Goal: Book appointment/travel/reservation

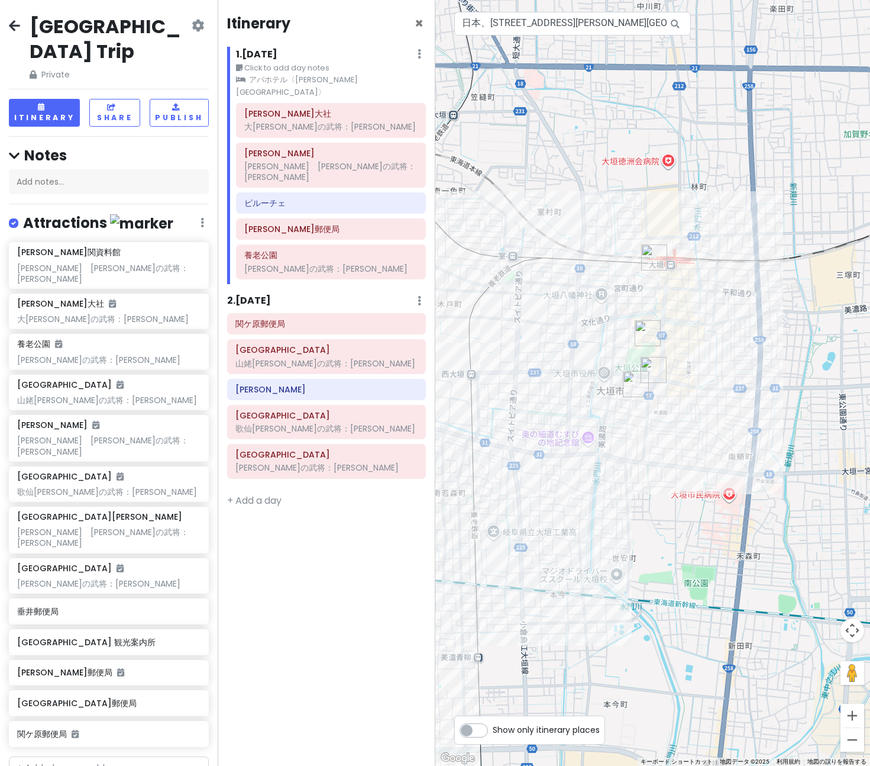
scroll to position [237, 0]
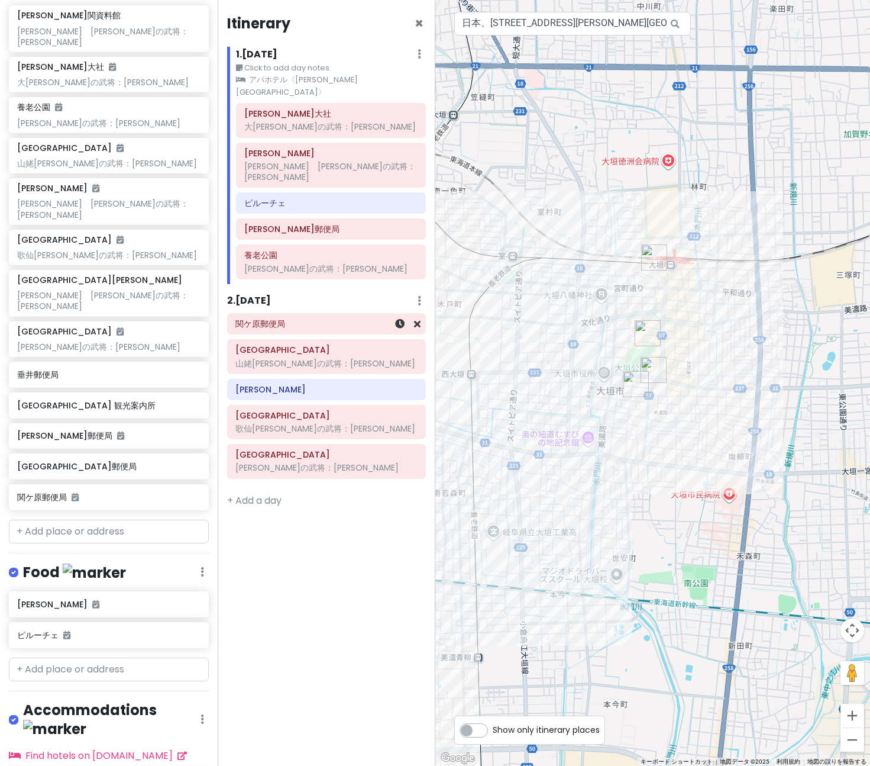
click at [341, 318] on h6 "関ケ原郵便局" at bounding box center [327, 323] width 182 height 11
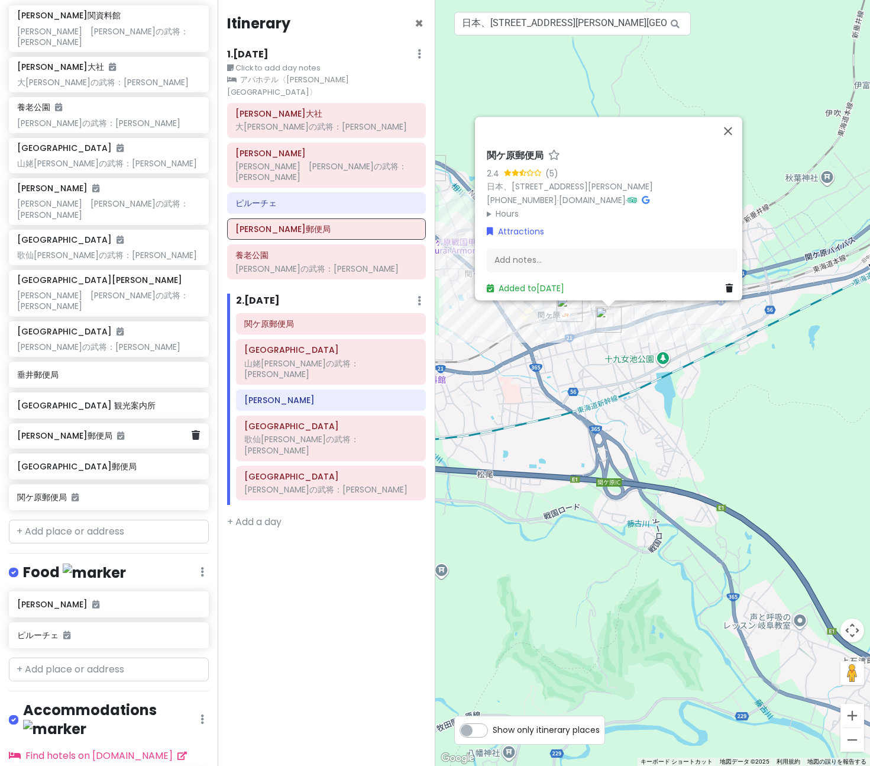
click at [109, 430] on h6 "[PERSON_NAME]郵便局" at bounding box center [104, 435] width 175 height 11
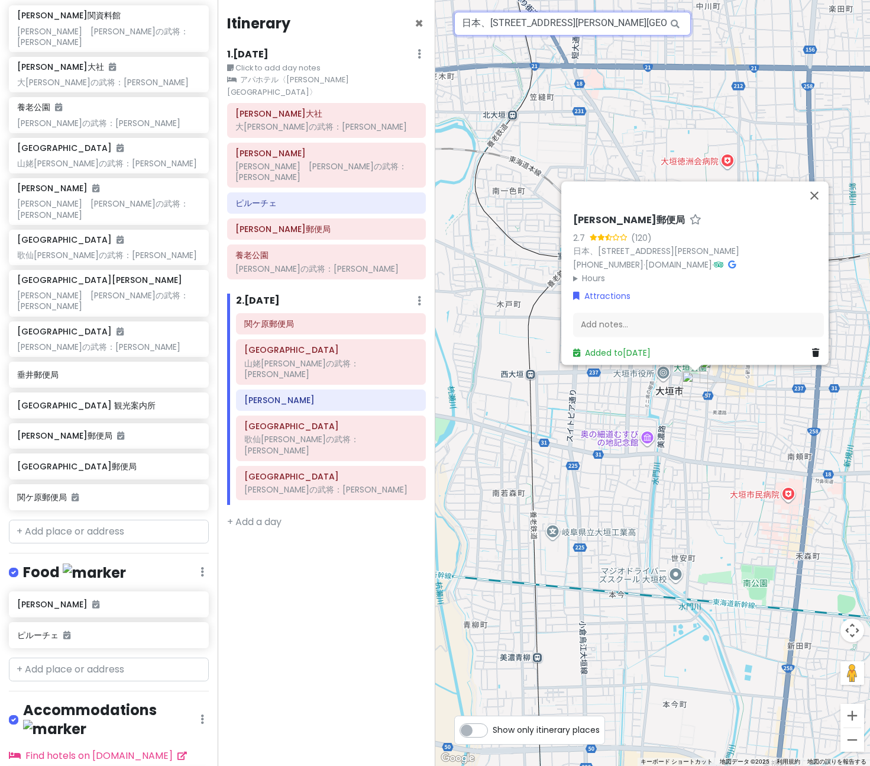
click at [520, 24] on input "日本、[STREET_ADDRESS][PERSON_NAME][GEOGRAPHIC_DATA]" at bounding box center [572, 24] width 237 height 24
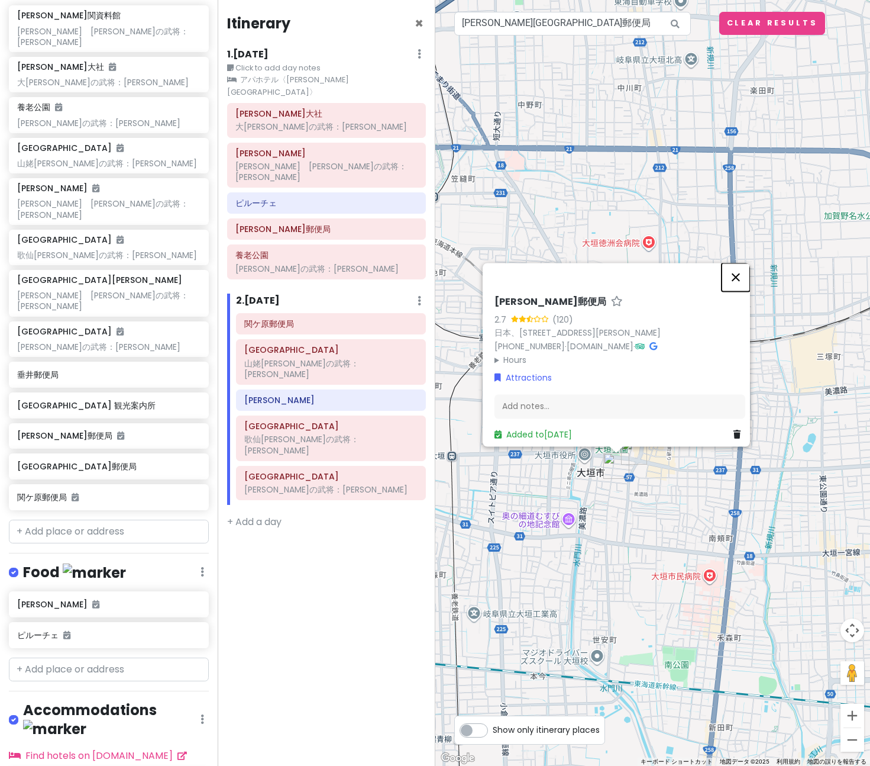
click at [737, 269] on button "閉じる" at bounding box center [736, 277] width 28 height 28
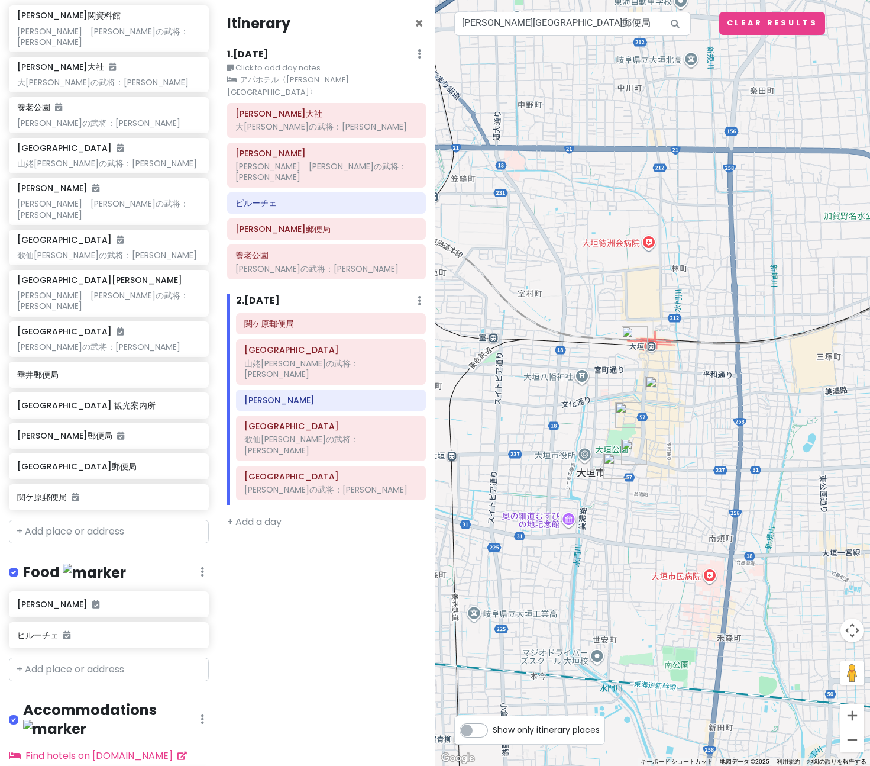
click at [655, 384] on img at bounding box center [653, 383] width 14 height 14
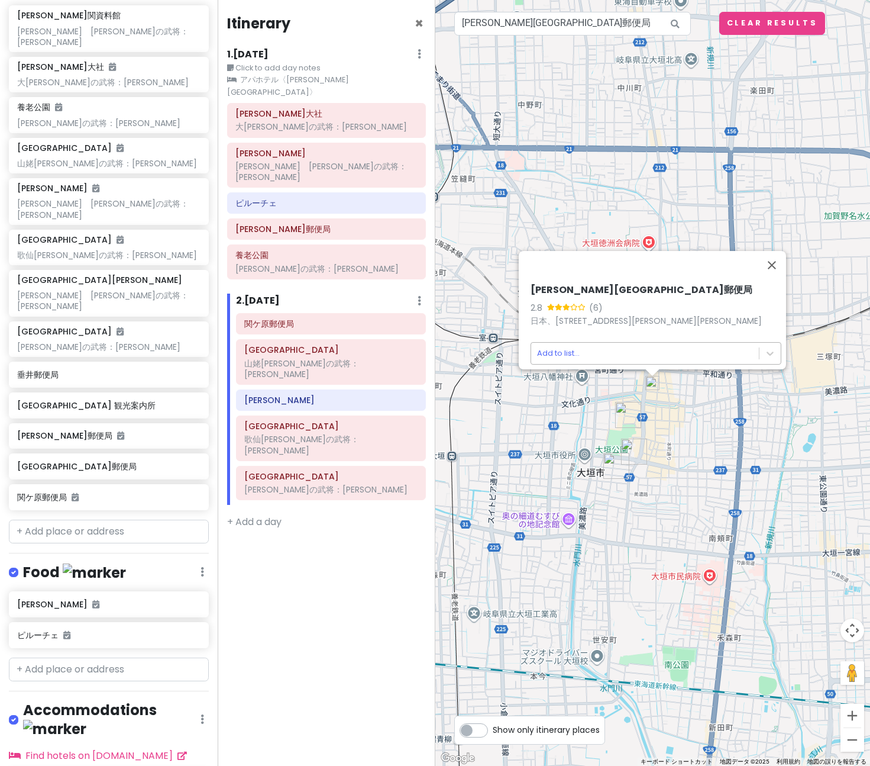
click at [576, 350] on body "[GEOGRAPHIC_DATA] Trip Private Change Dates Make a Copy Delete Trip Go Pro ⚡️ G…" at bounding box center [435, 383] width 870 height 766
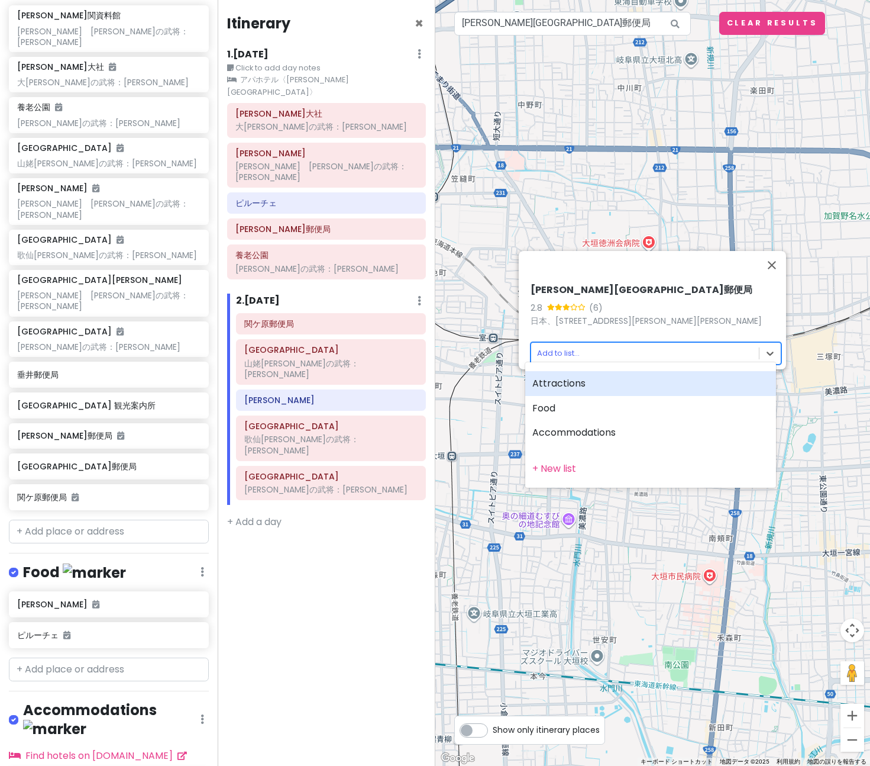
click at [563, 387] on div "Attractions" at bounding box center [650, 383] width 251 height 25
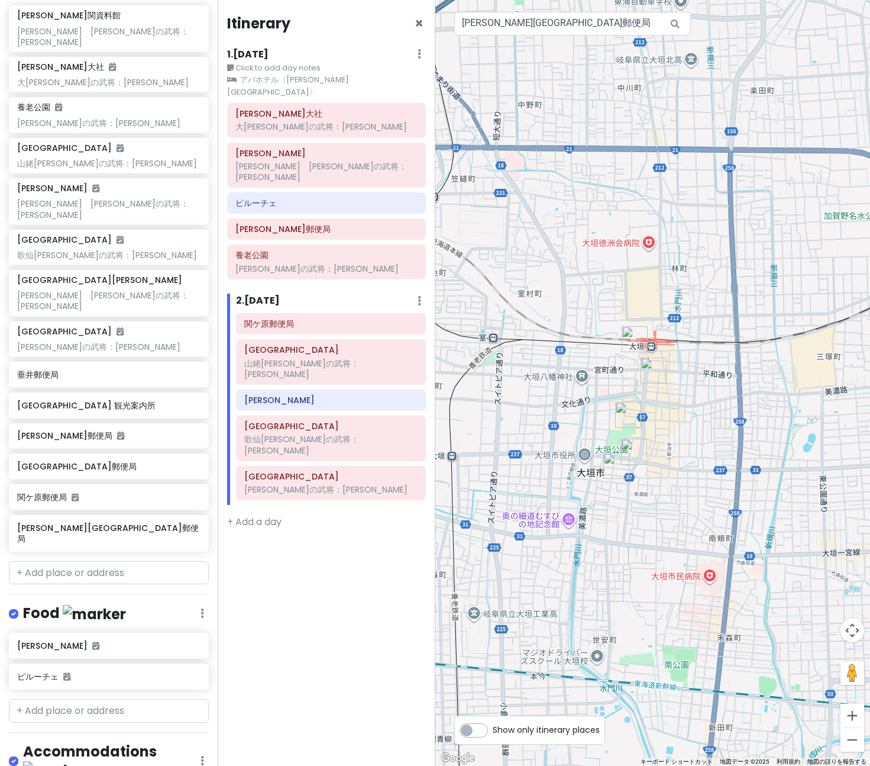
scroll to position [267, 0]
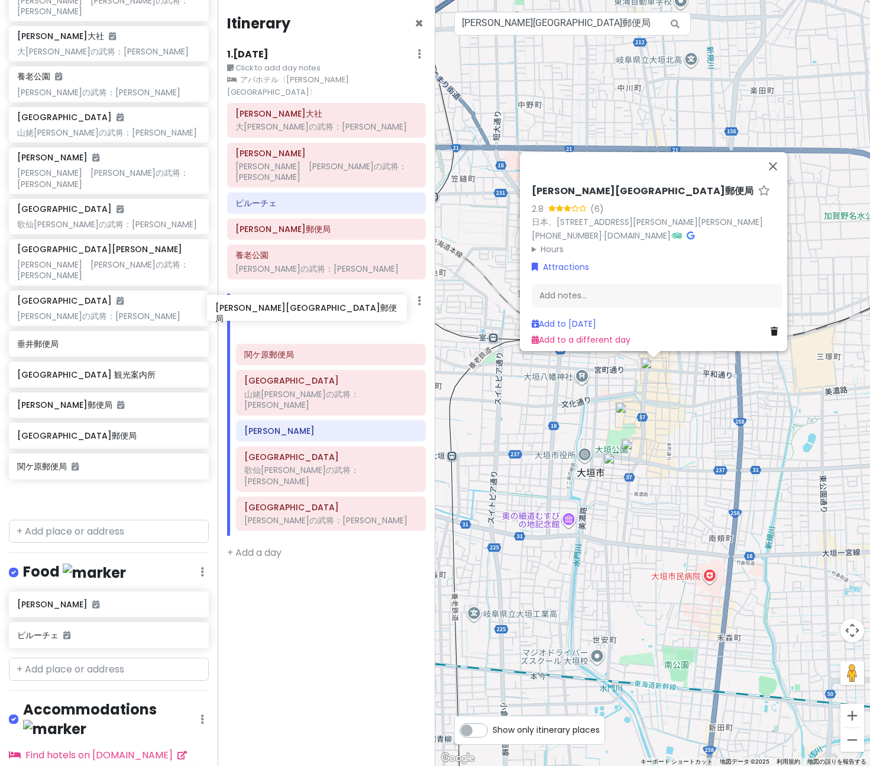
drag, startPoint x: 75, startPoint y: 440, endPoint x: 273, endPoint y: 308, distance: 237.8
click at [273, 308] on div "[GEOGRAPHIC_DATA] Trip Private Change Dates Make a Copy Delete Trip Go Pro ⚡️ G…" at bounding box center [435, 383] width 870 height 766
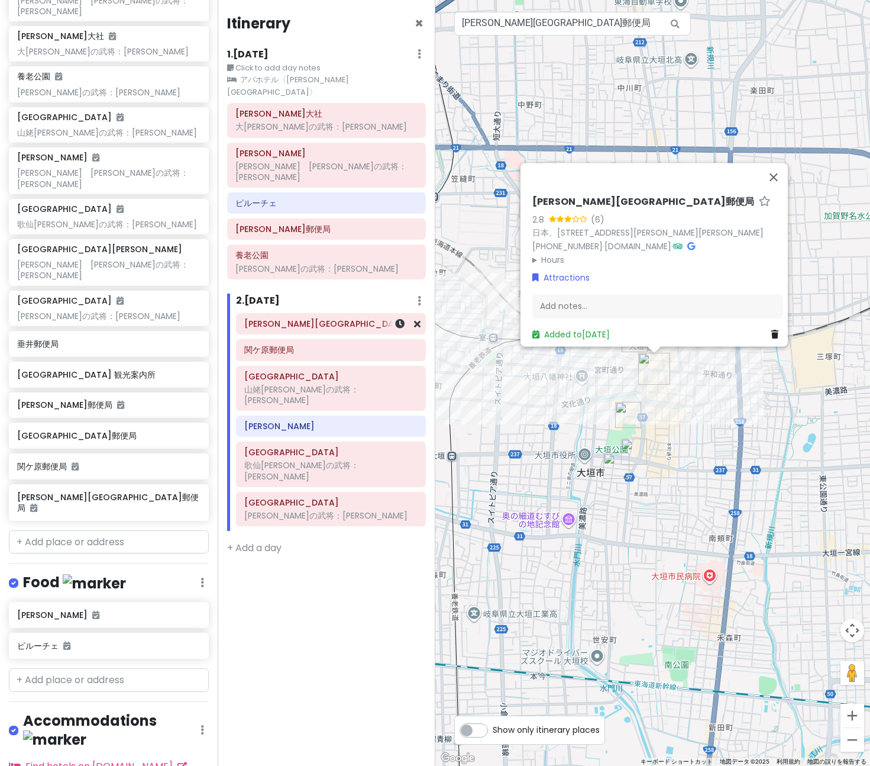
scroll to position [237, 0]
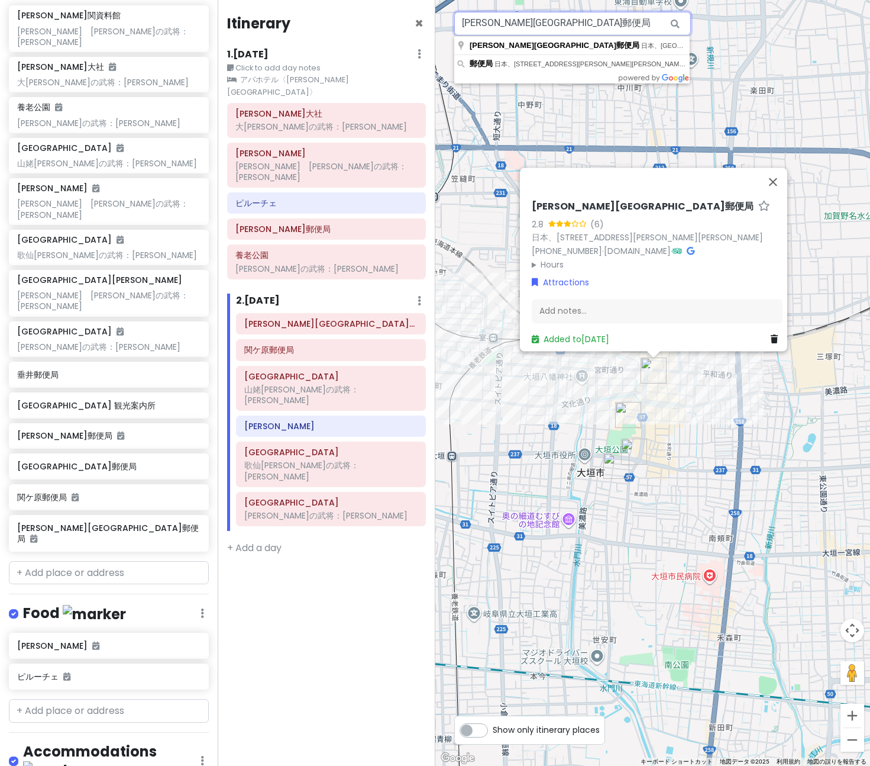
drag, startPoint x: 491, startPoint y: 22, endPoint x: 400, endPoint y: 19, distance: 90.6
click at [400, 19] on div "[GEOGRAPHIC_DATA] Trip Private Change Dates Make a Copy Delete Trip Go Pro ⚡️ G…" at bounding box center [435, 383] width 870 height 766
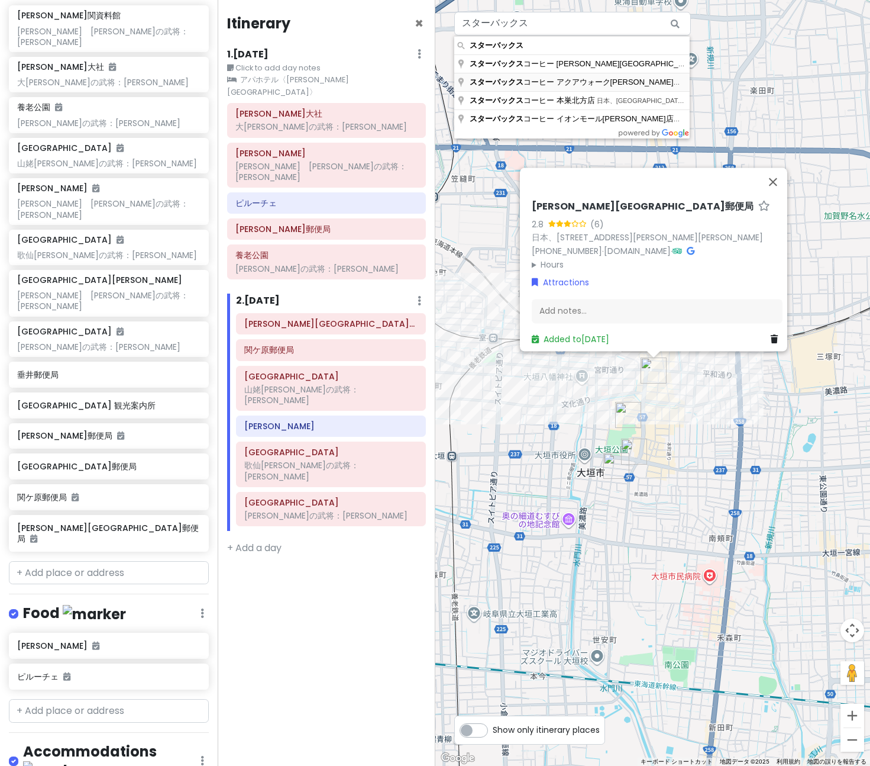
type input "日本、[STREET_ADDRESS][PERSON_NAME][PERSON_NAME]−２１ スターバックス コーヒー アクアウォーク[PERSON_NA…"
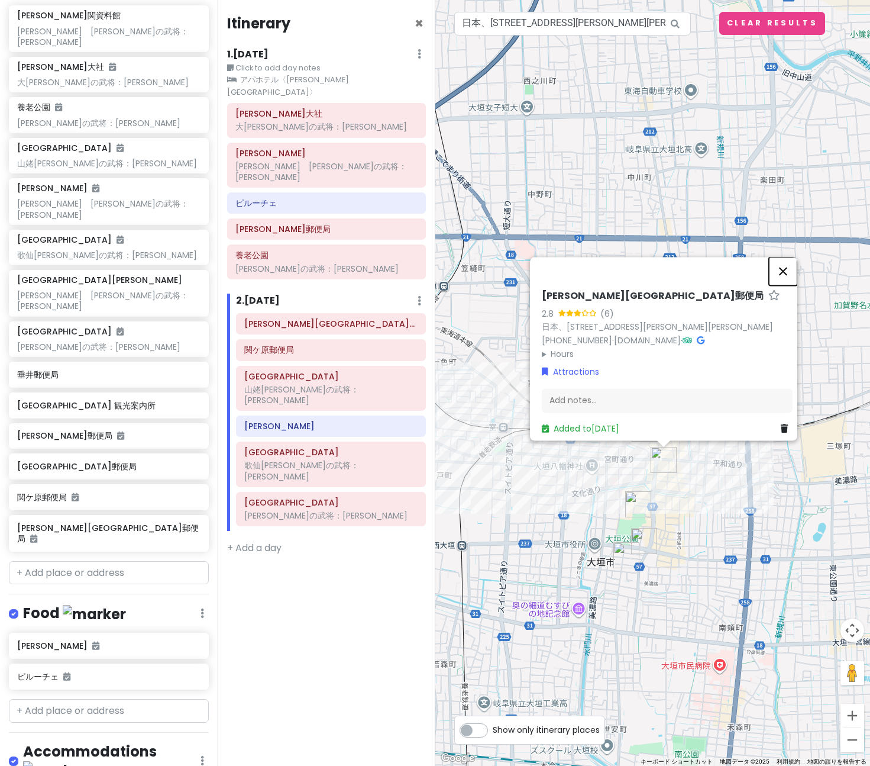
click at [784, 259] on button "閉じる" at bounding box center [783, 271] width 28 height 28
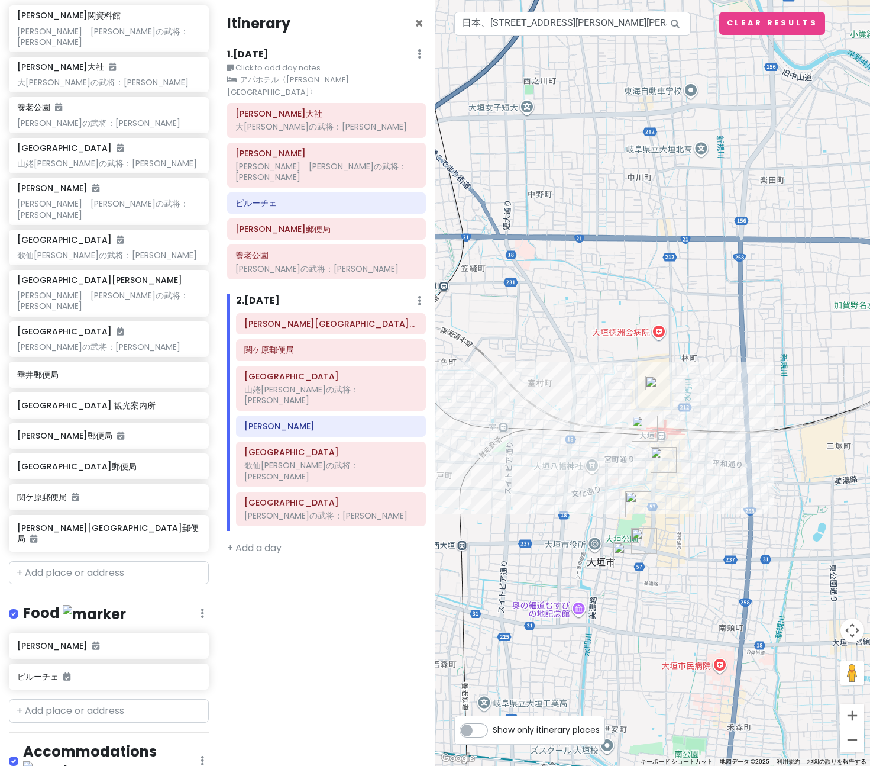
click at [656, 383] on img at bounding box center [653, 383] width 14 height 14
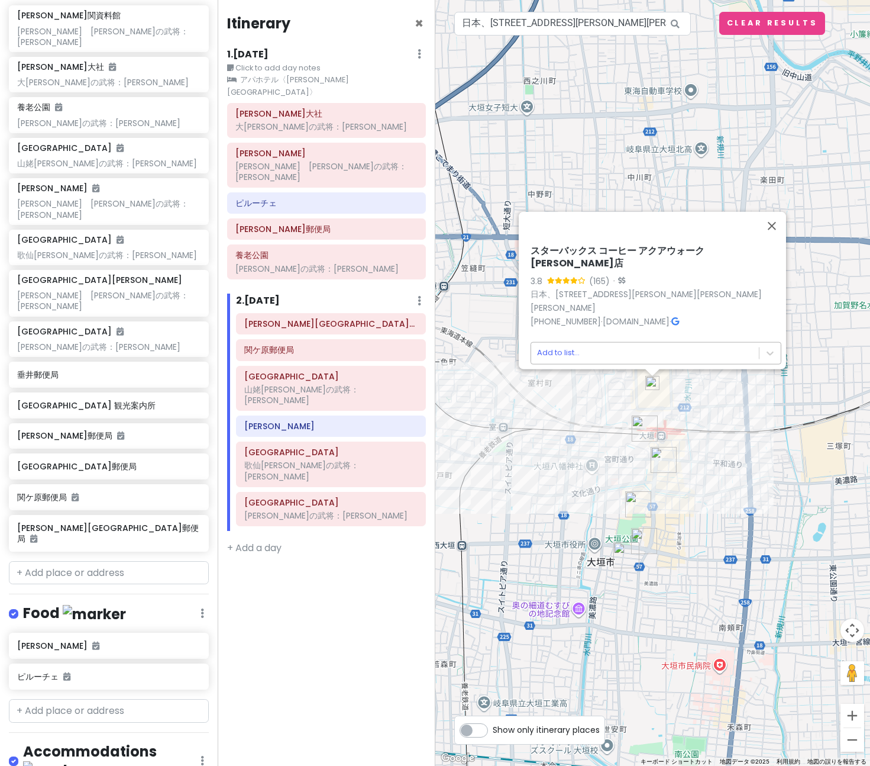
click at [557, 357] on body "[GEOGRAPHIC_DATA] Trip Private Change Dates Make a Copy Delete Trip Go Pro ⚡️ G…" at bounding box center [435, 383] width 870 height 766
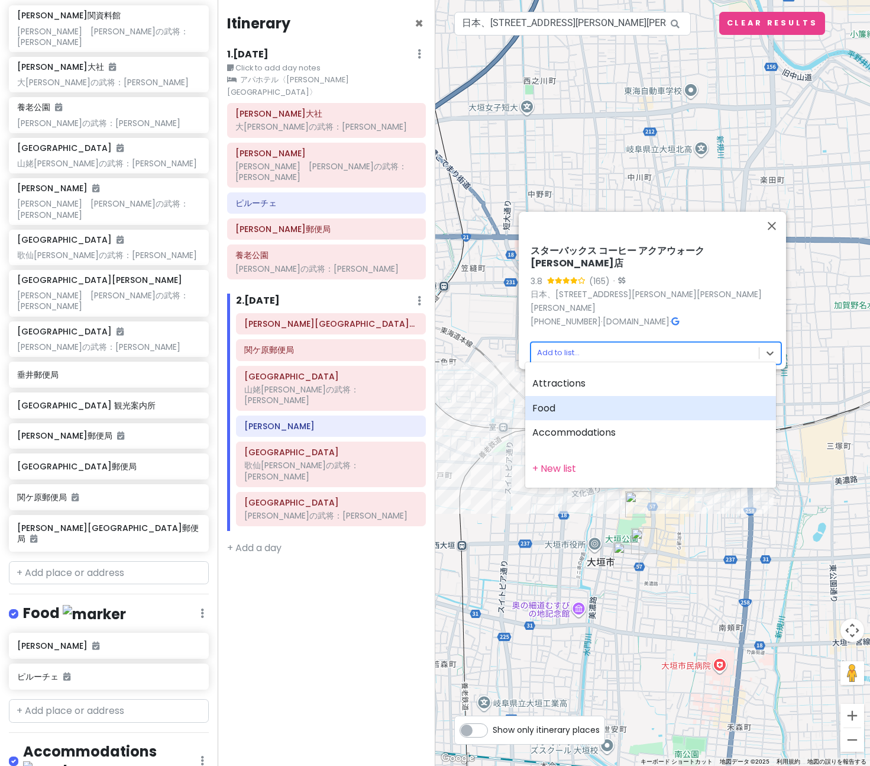
click at [563, 402] on div "Food" at bounding box center [650, 408] width 251 height 25
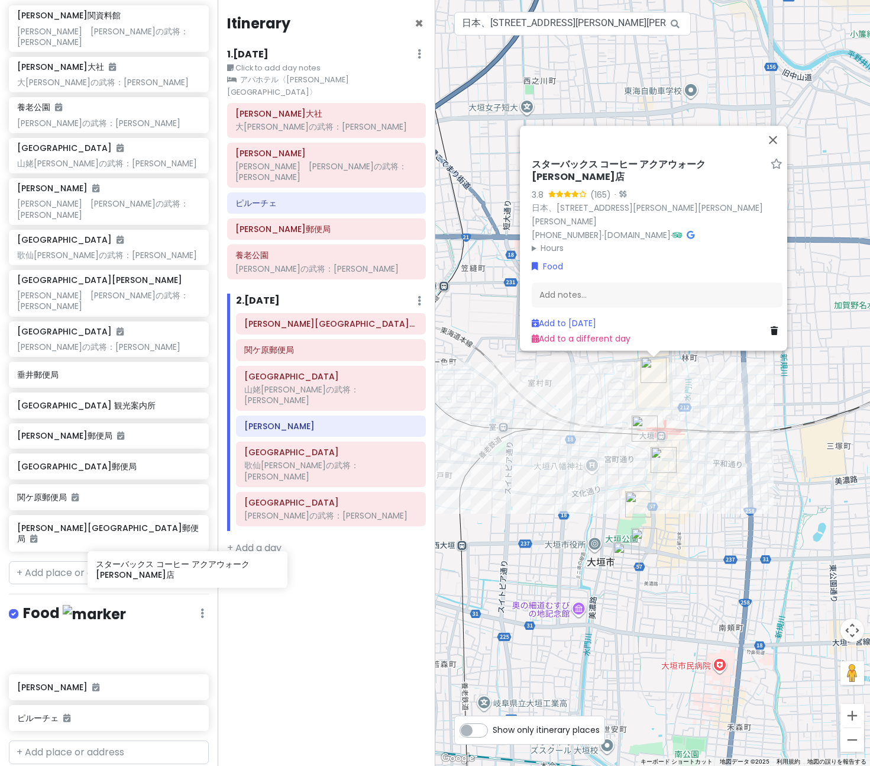
scroll to position [240, 0]
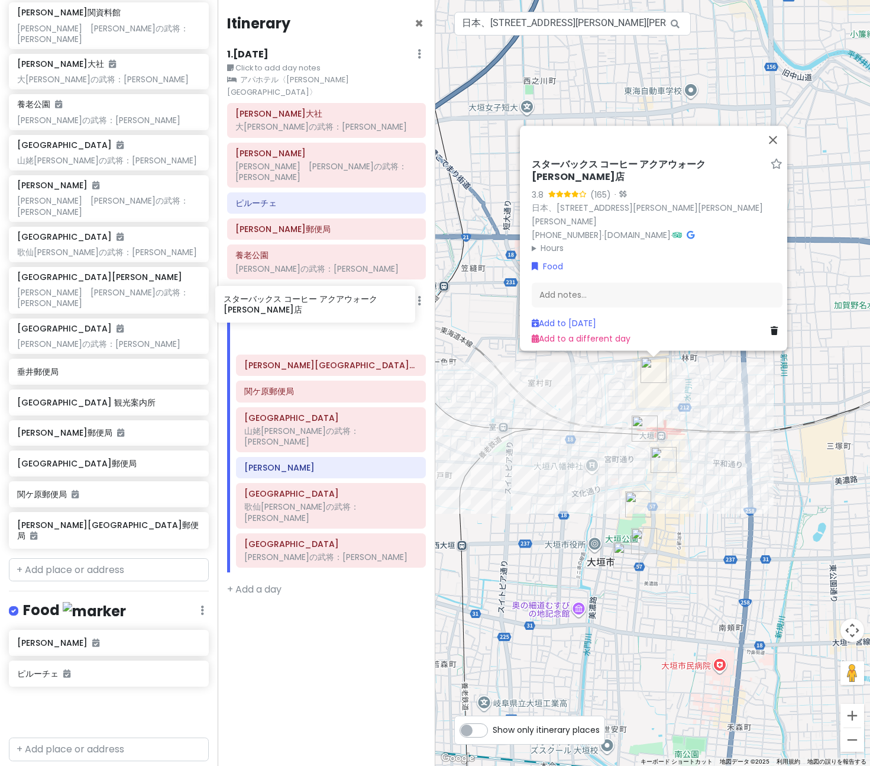
drag, startPoint x: 133, startPoint y: 638, endPoint x: 339, endPoint y: 299, distance: 396.5
click at [339, 299] on div "[GEOGRAPHIC_DATA] Trip Private Change Dates Make a Copy Delete Trip Go Pro ⚡️ G…" at bounding box center [435, 383] width 870 height 766
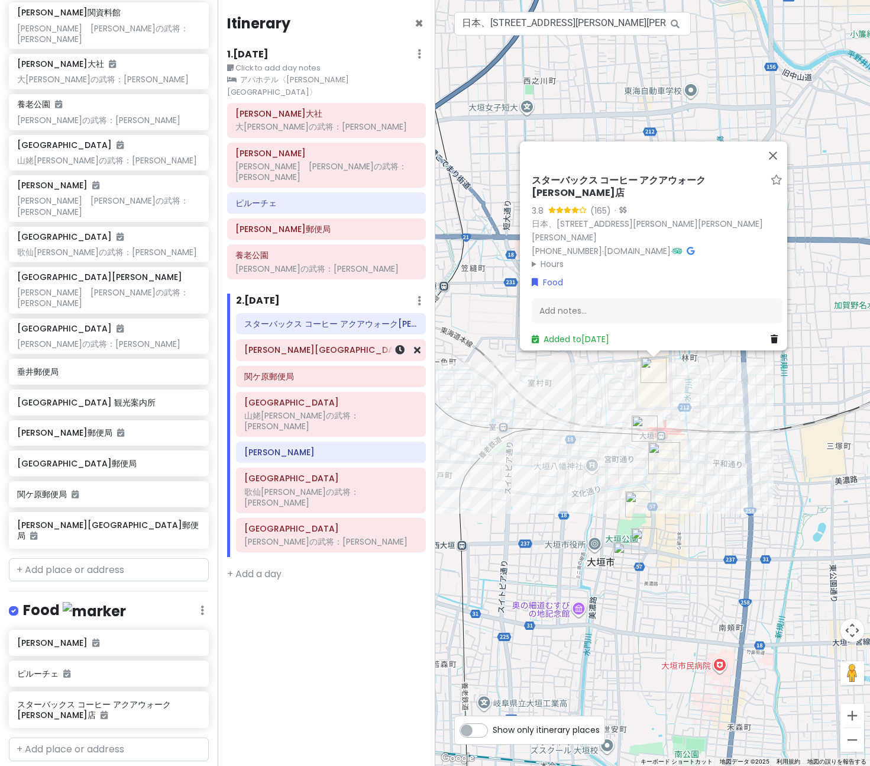
click at [316, 344] on h6 "[PERSON_NAME][GEOGRAPHIC_DATA]郵便局" at bounding box center [330, 349] width 173 height 11
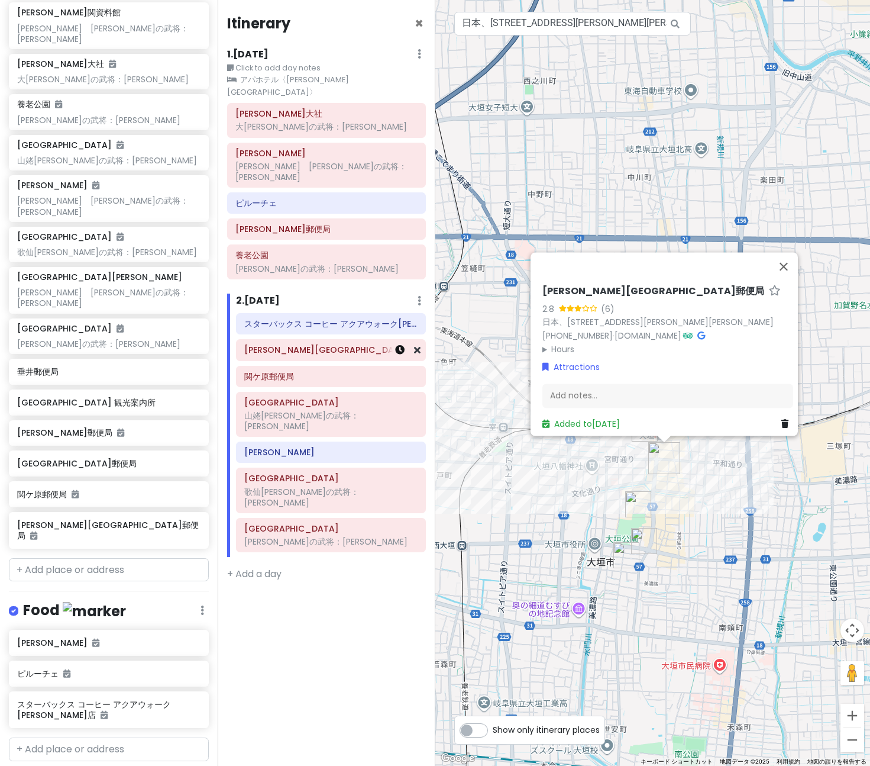
click at [398, 345] on icon at bounding box center [399, 349] width 9 height 9
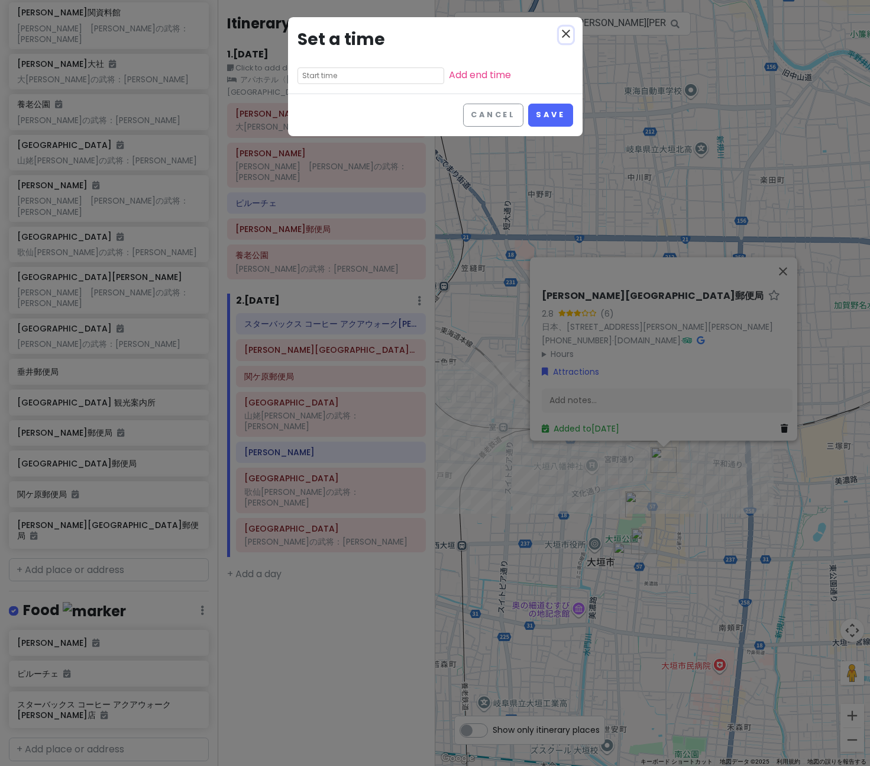
drag, startPoint x: 567, startPoint y: 31, endPoint x: 608, endPoint y: 145, distance: 120.9
click at [567, 32] on icon "close" at bounding box center [566, 34] width 14 height 14
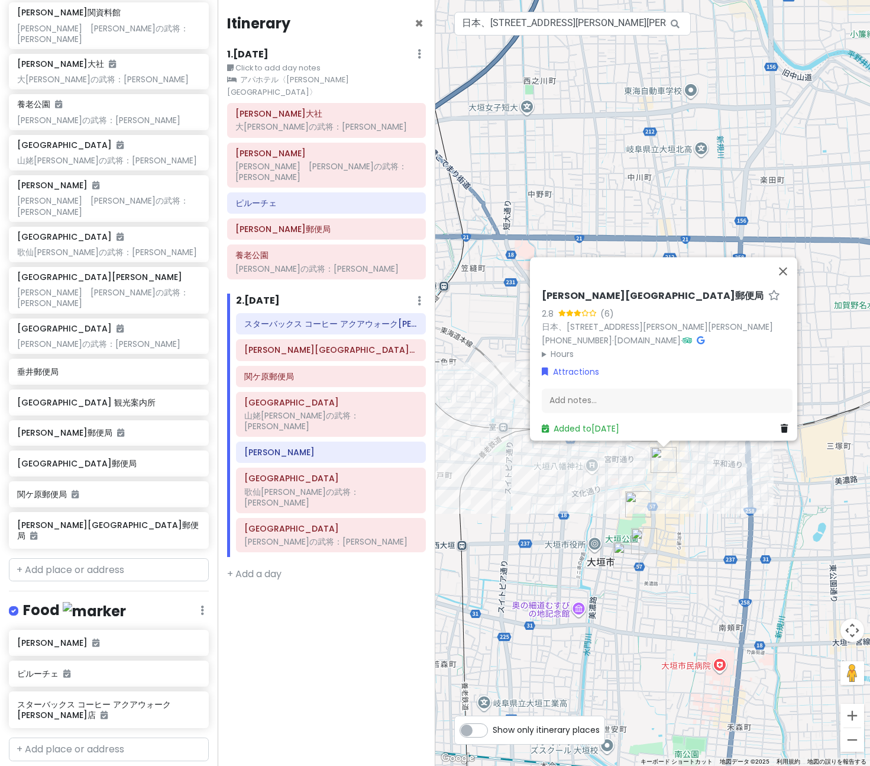
click at [562, 349] on summary "Hours" at bounding box center [667, 353] width 251 height 13
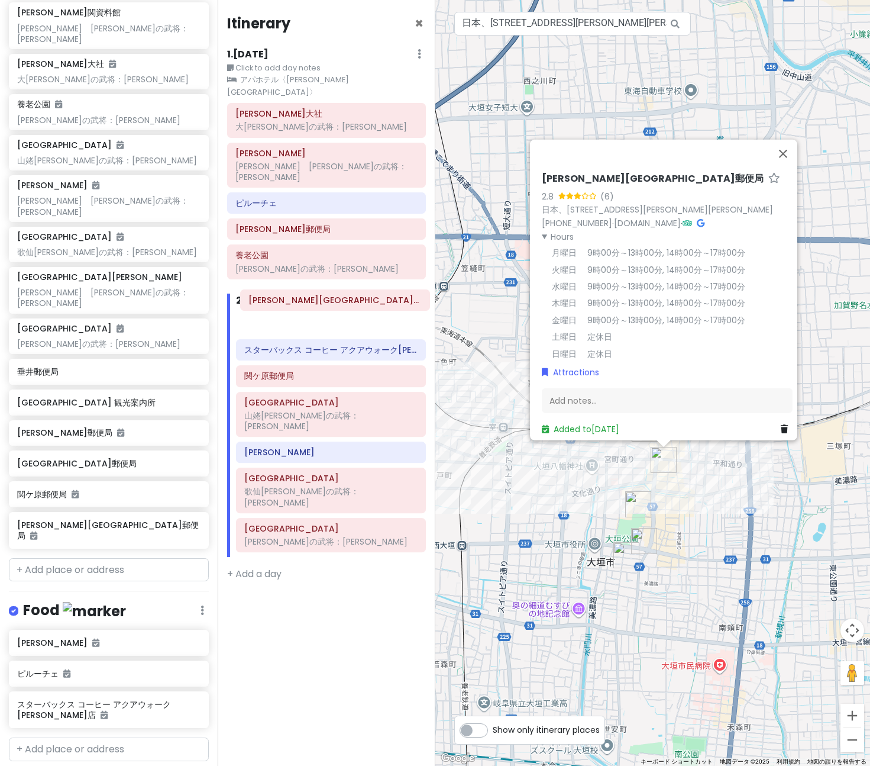
drag, startPoint x: 284, startPoint y: 331, endPoint x: 288, endPoint y: 304, distance: 27.5
click at [288, 313] on div "スターバックス コーヒー アクアウォーク[PERSON_NAME][GEOGRAPHIC_DATA] [PERSON_NAME][GEOGRAPHIC_DAT…" at bounding box center [331, 435] width 208 height 244
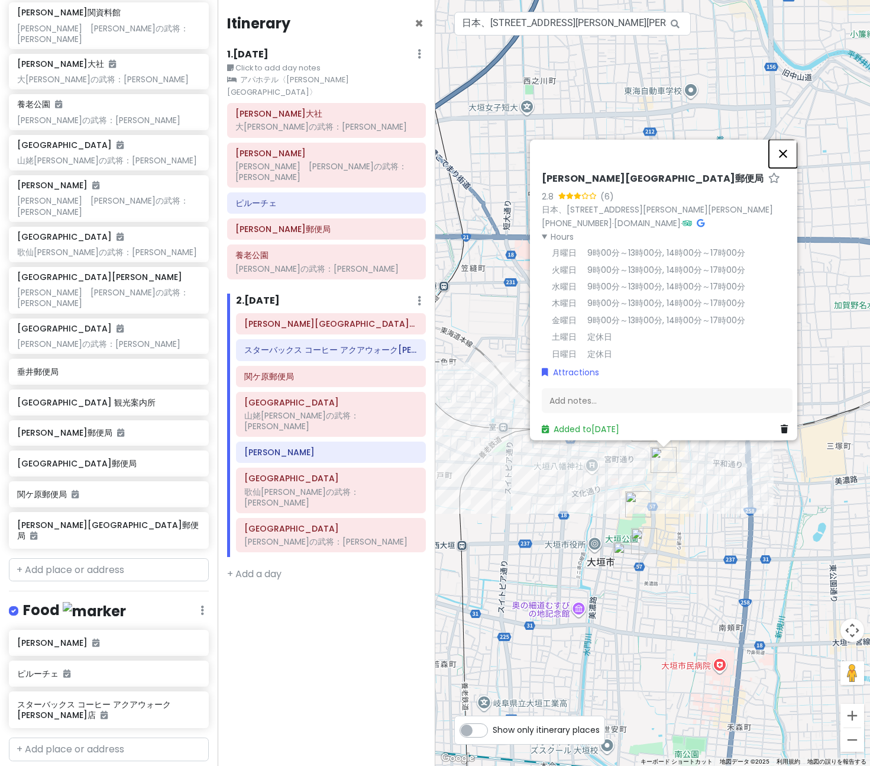
click at [793, 146] on button "閉じる" at bounding box center [783, 154] width 28 height 28
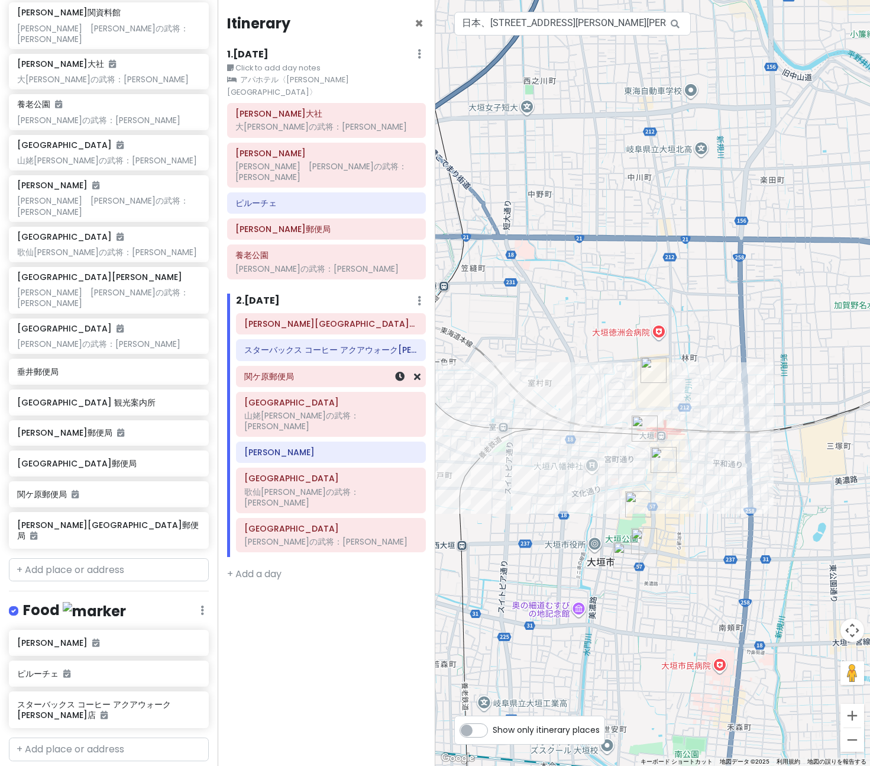
click at [314, 368] on div "関ケ原郵便局" at bounding box center [330, 376] width 173 height 17
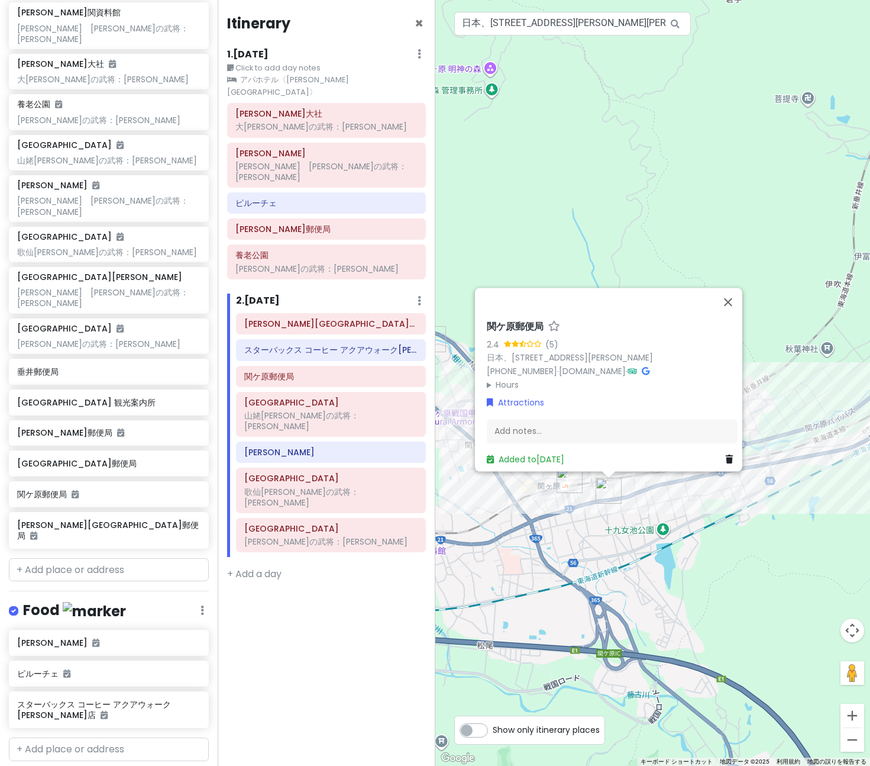
click at [487, 321] on h6 "関ケ原郵便局" at bounding box center [515, 327] width 57 height 12
click at [731, 286] on button "閉じる" at bounding box center [728, 293] width 28 height 28
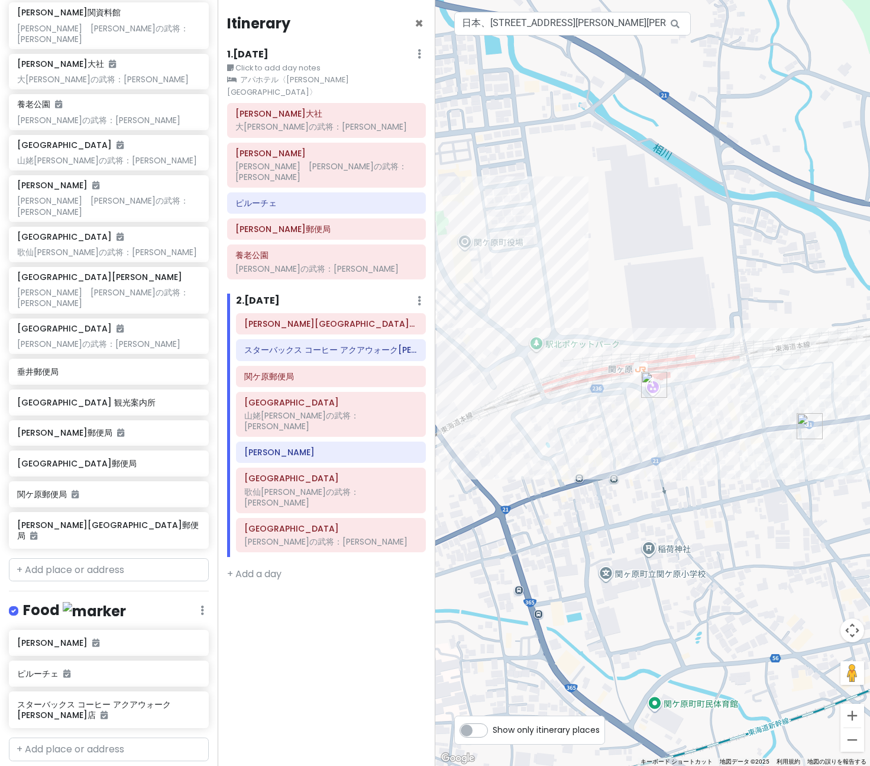
click at [805, 425] on img "関ケ原郵便局" at bounding box center [810, 426] width 26 height 26
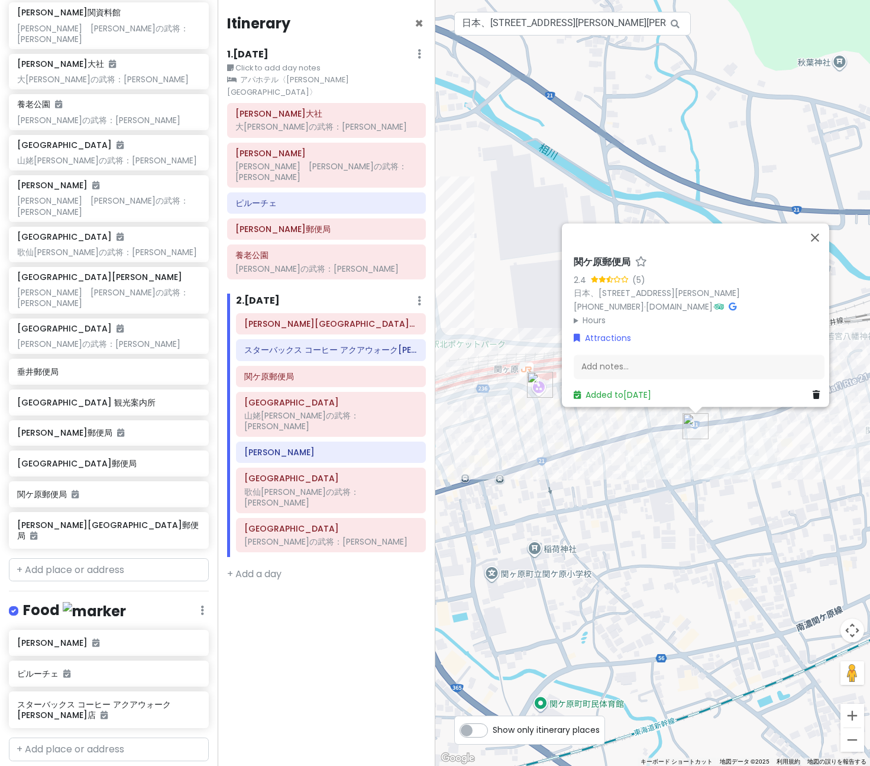
click at [535, 382] on img "関ヶ原駅前観光交流館" at bounding box center [540, 385] width 26 height 26
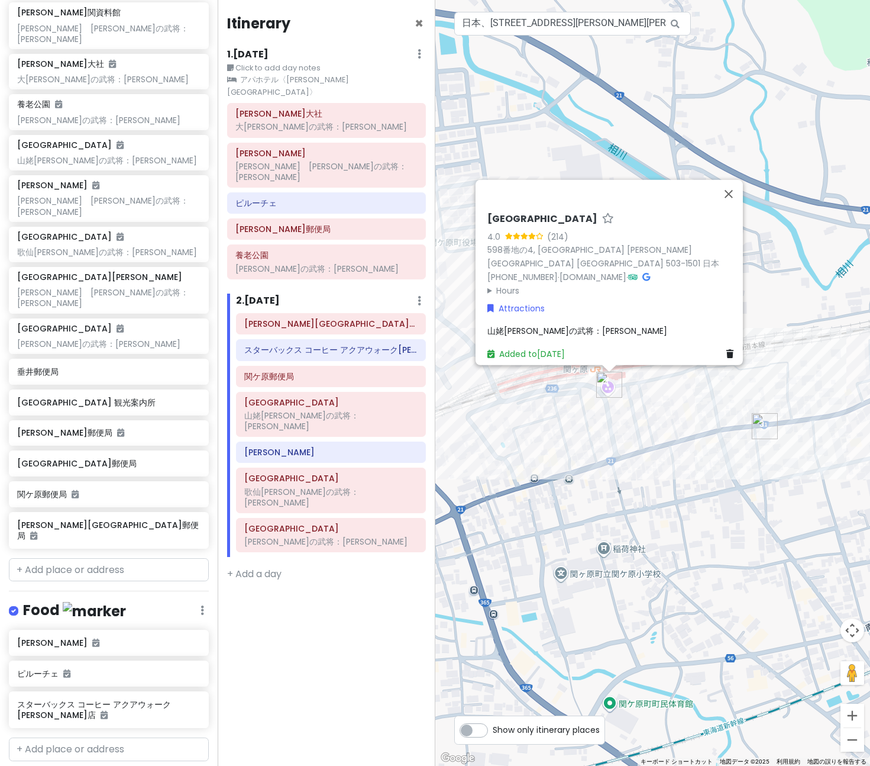
click at [532, 220] on h6 "[GEOGRAPHIC_DATA]" at bounding box center [543, 219] width 110 height 12
drag, startPoint x: 580, startPoint y: 222, endPoint x: 446, endPoint y: 222, distance: 134.9
click at [446, 222] on div "[GEOGRAPHIC_DATA] 4.0 (214) 598番地の4, [STREET_ADDRESS][PERSON_NAME] 日本 [PHONE_NU…" at bounding box center [654, 383] width 436 height 766
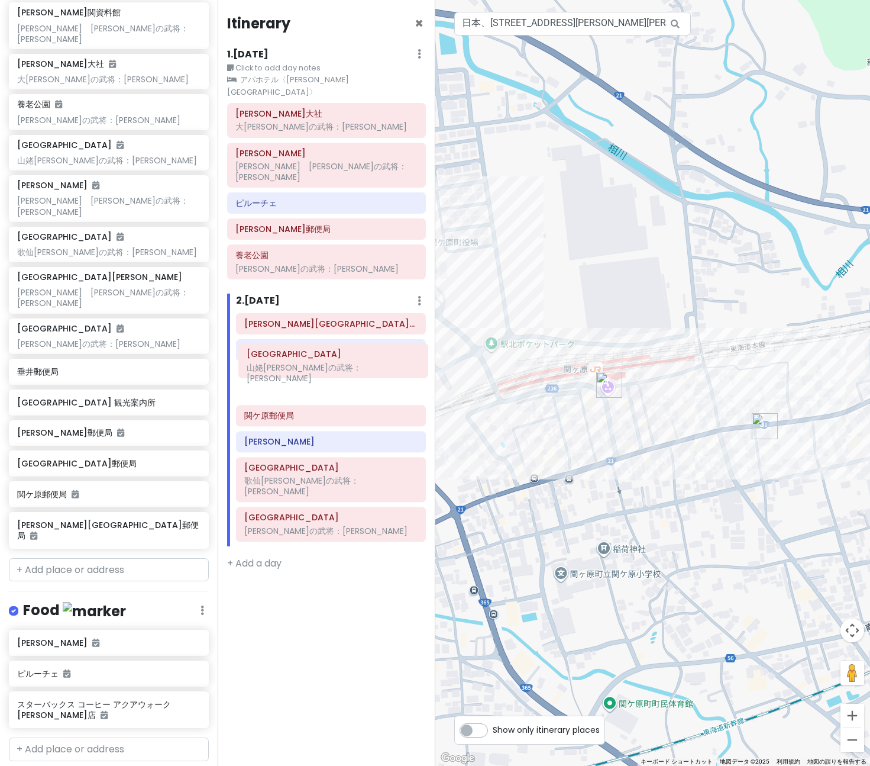
drag, startPoint x: 335, startPoint y: 386, endPoint x: 337, endPoint y: 360, distance: 25.6
click at [337, 360] on div "[PERSON_NAME][GEOGRAPHIC_DATA]郵便局 [GEOGRAPHIC_DATA][PERSON_NAME] [GEOGRAPHIC_DA…" at bounding box center [331, 429] width 208 height 233
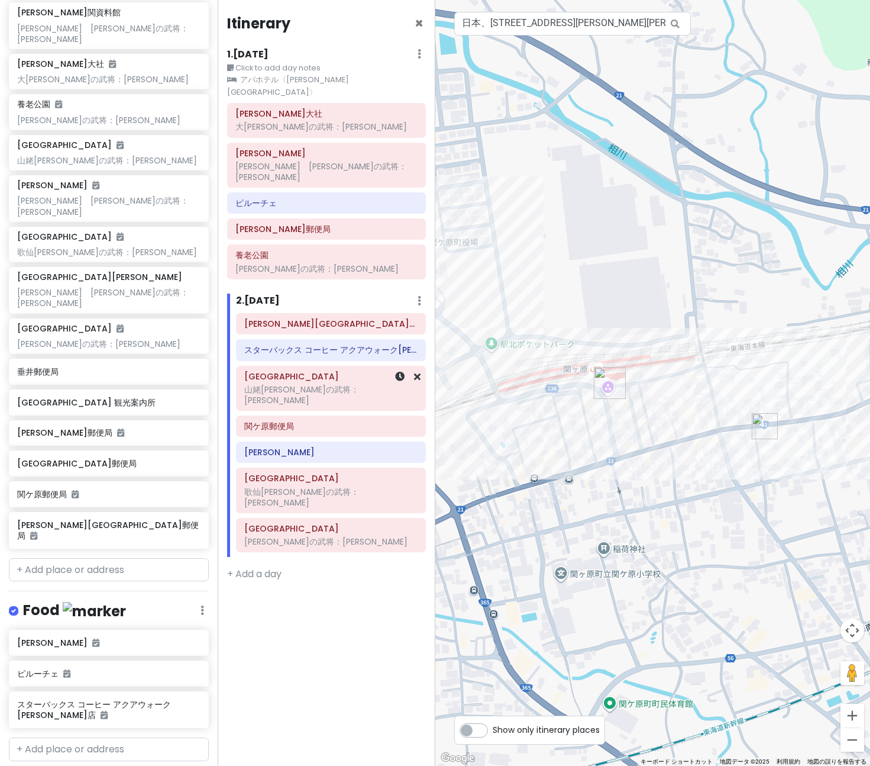
click at [336, 371] on h6 "[GEOGRAPHIC_DATA]" at bounding box center [330, 376] width 173 height 11
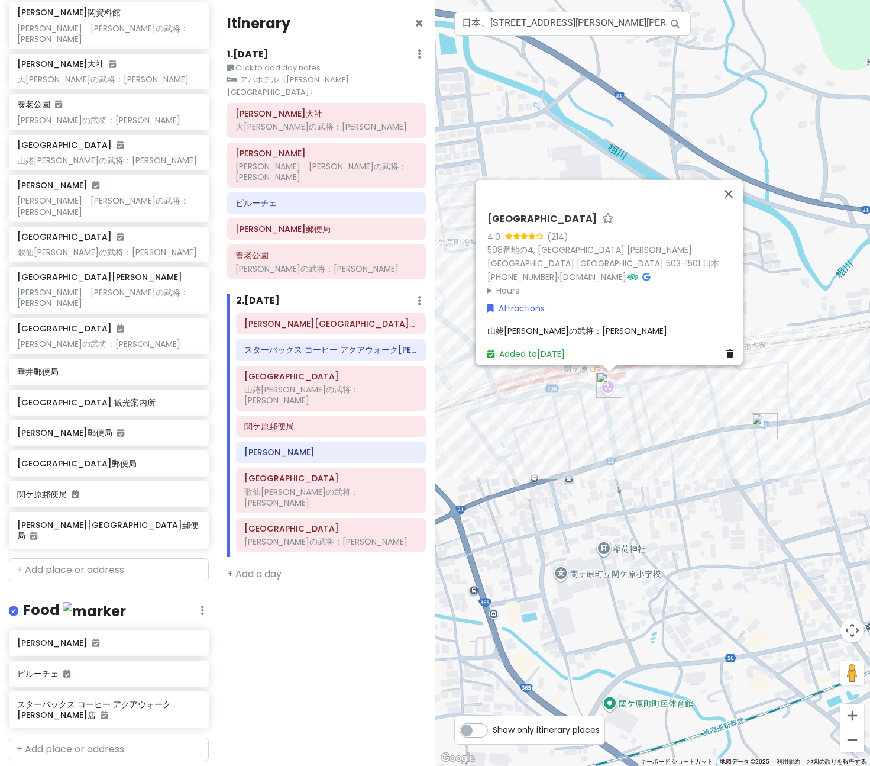
click at [562, 223] on h6 "[GEOGRAPHIC_DATA]" at bounding box center [543, 219] width 110 height 12
drag, startPoint x: 574, startPoint y: 222, endPoint x: 464, endPoint y: 225, distance: 110.1
click at [464, 225] on div "[GEOGRAPHIC_DATA] 4.0 (214) 598番地の4, [STREET_ADDRESS][PERSON_NAME] 日本 [PHONE_NU…" at bounding box center [654, 383] width 436 height 766
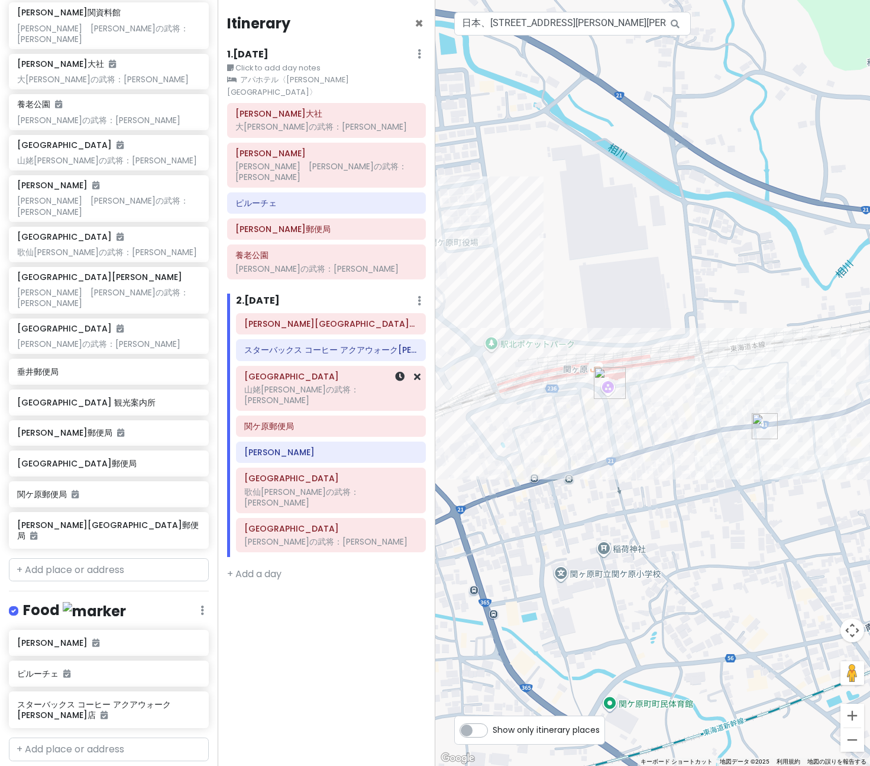
click at [317, 371] on h6 "[GEOGRAPHIC_DATA]" at bounding box center [330, 376] width 173 height 11
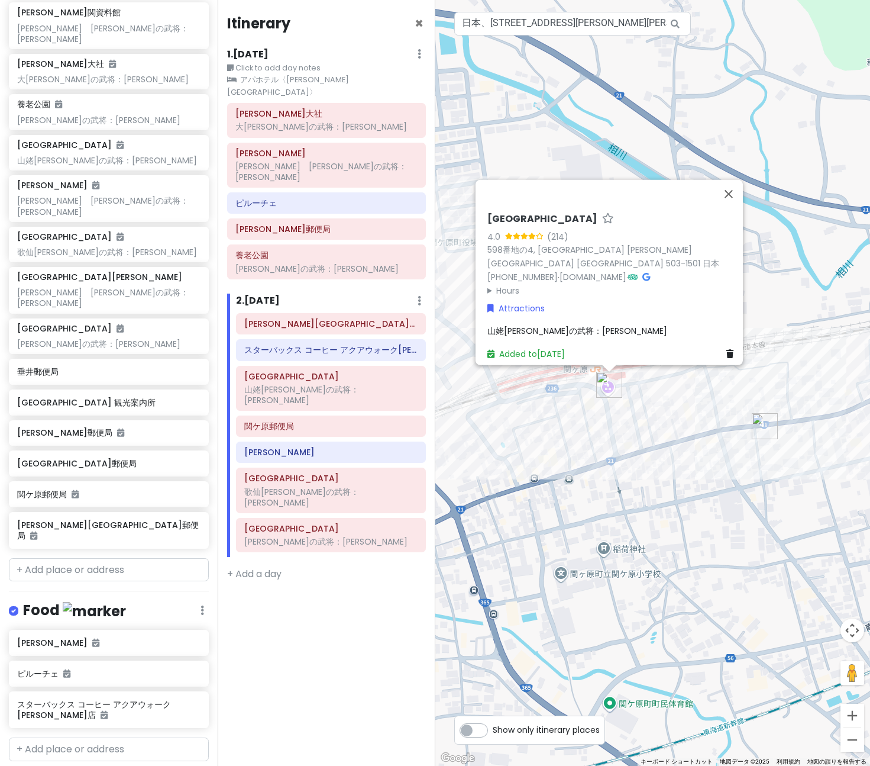
click at [571, 222] on h6 "[GEOGRAPHIC_DATA]" at bounding box center [543, 219] width 110 height 12
drag, startPoint x: 556, startPoint y: 224, endPoint x: 491, endPoint y: 223, distance: 65.1
click at [491, 223] on input "[GEOGRAPHIC_DATA]" at bounding box center [613, 216] width 251 height 18
click at [304, 486] on div "歌仙[PERSON_NAME]の武将：[PERSON_NAME]" at bounding box center [330, 496] width 173 height 21
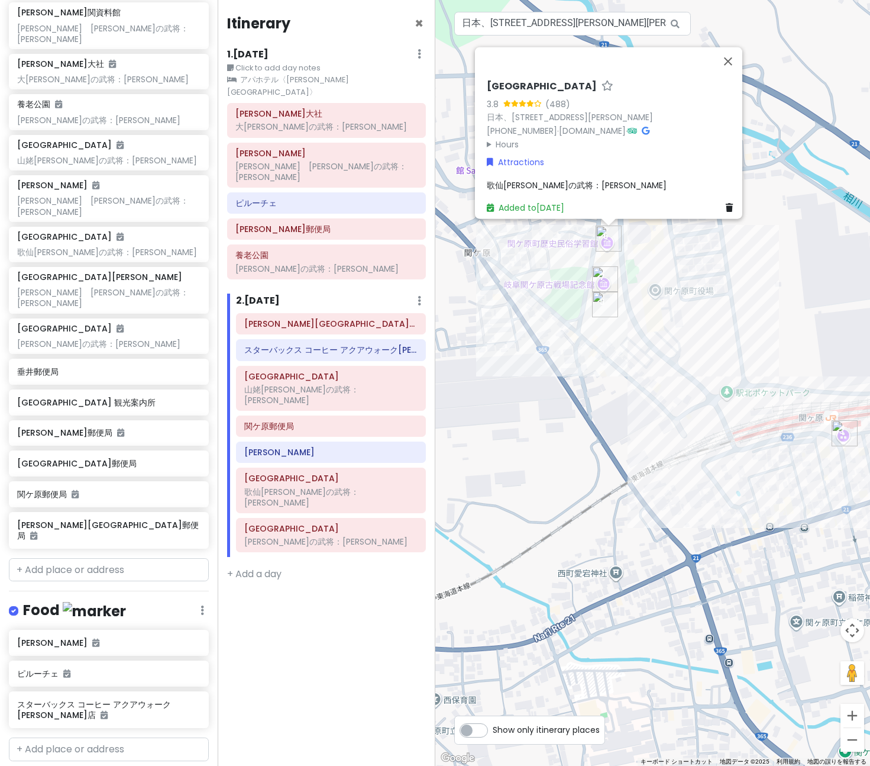
click at [599, 302] on img "伊吹庵" at bounding box center [605, 304] width 26 height 26
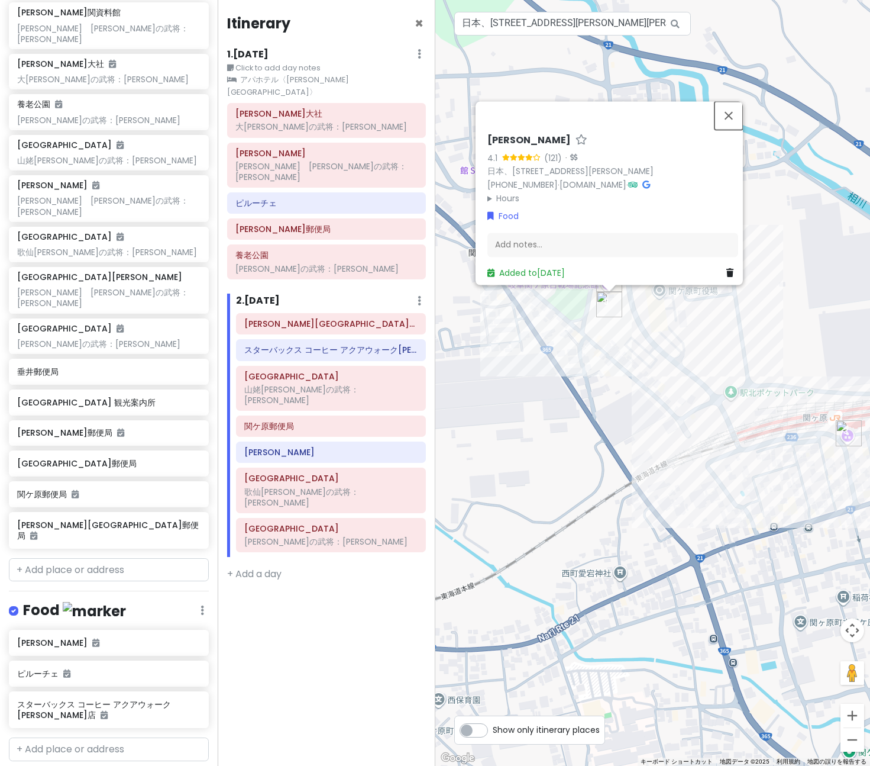
drag, startPoint x: 739, startPoint y: 108, endPoint x: 736, endPoint y: 119, distance: 11.2
click at [738, 109] on button "閉じる" at bounding box center [729, 115] width 28 height 28
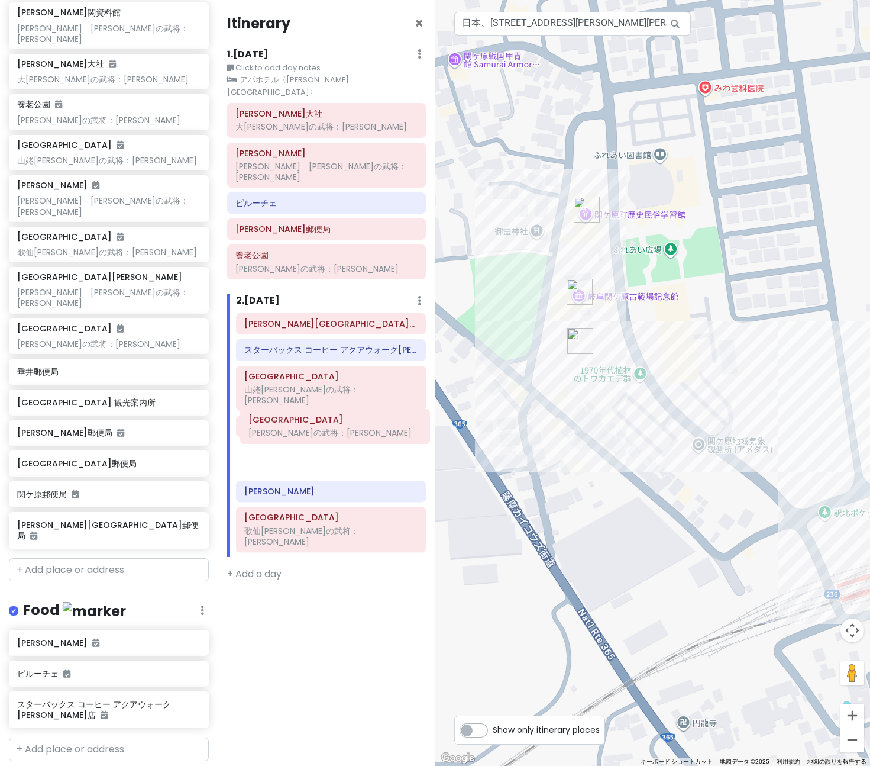
drag, startPoint x: 351, startPoint y: 489, endPoint x: 355, endPoint y: 425, distance: 64.6
click at [355, 425] on div "[PERSON_NAME][GEOGRAPHIC_DATA]郵便局 [GEOGRAPHIC_DATA][PERSON_NAME] [GEOGRAPHIC_DA…" at bounding box center [331, 435] width 208 height 244
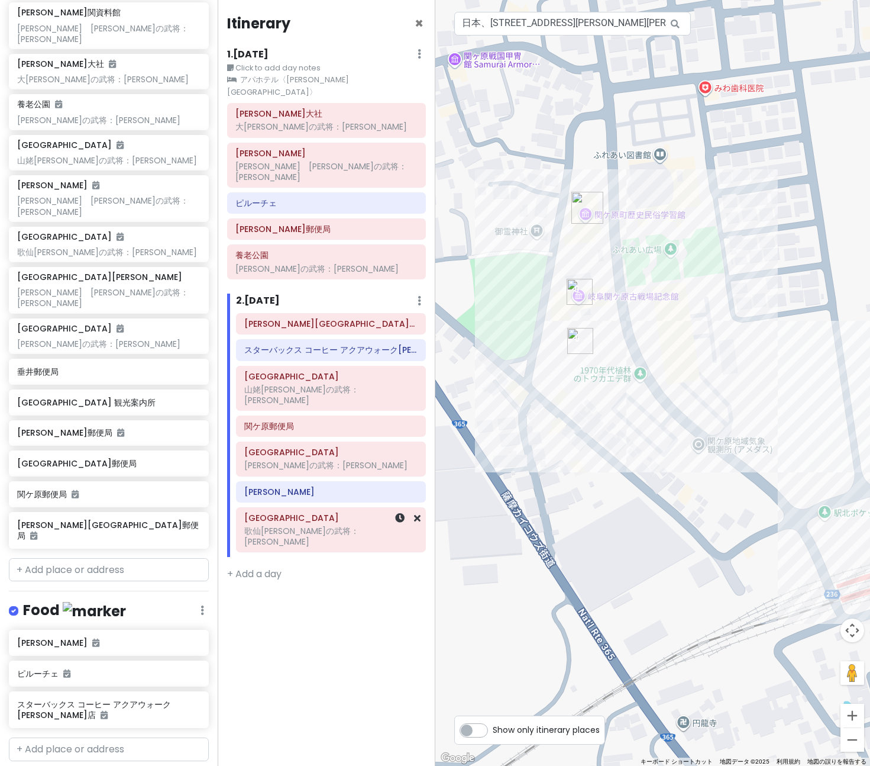
click at [315, 525] on div "歌仙[PERSON_NAME]の武将：[PERSON_NAME]" at bounding box center [330, 535] width 173 height 21
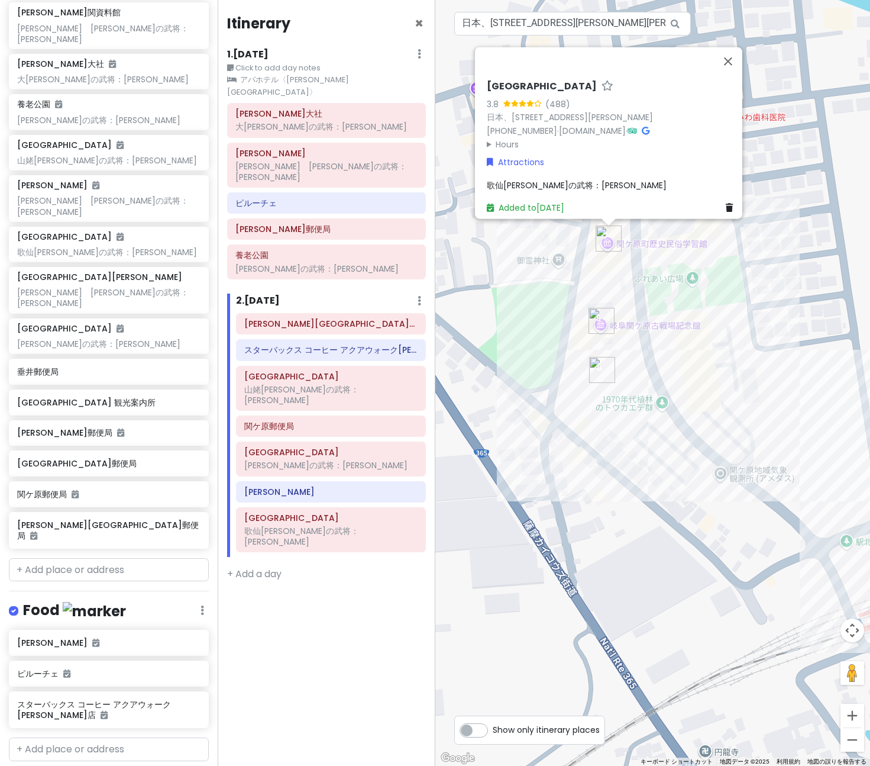
click at [566, 80] on h6 "[GEOGRAPHIC_DATA]" at bounding box center [542, 86] width 110 height 12
drag, startPoint x: 580, startPoint y: 77, endPoint x: 493, endPoint y: 92, distance: 87.7
click at [489, 78] on input "[GEOGRAPHIC_DATA]" at bounding box center [612, 83] width 251 height 18
click at [736, 51] on button "閉じる" at bounding box center [728, 61] width 28 height 28
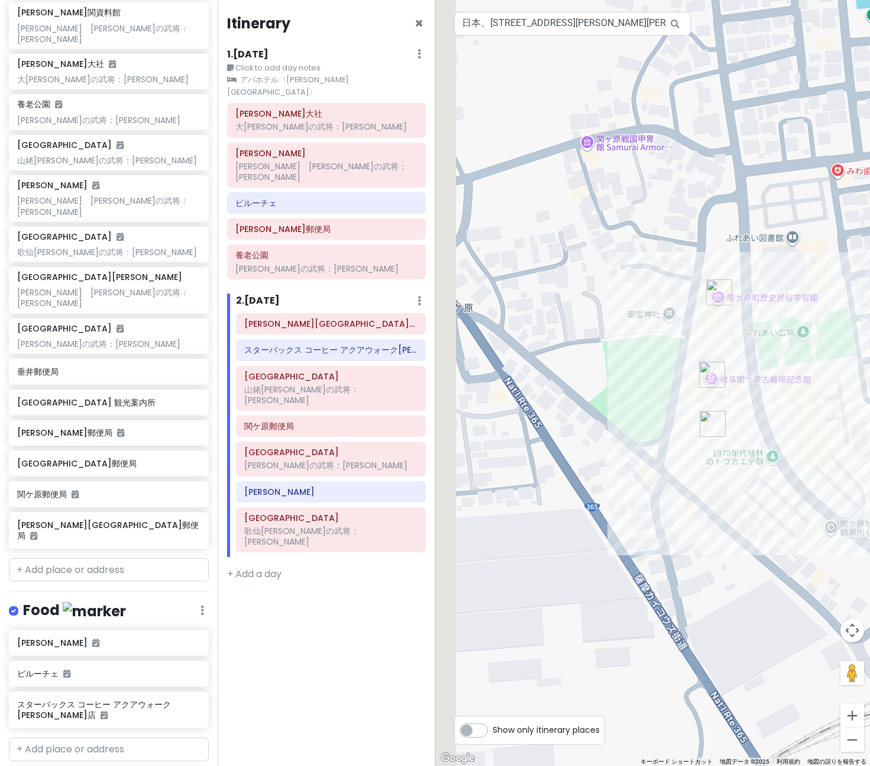
drag, startPoint x: 537, startPoint y: 336, endPoint x: 659, endPoint y: 395, distance: 135.8
click at [658, 394] on div "矢印キーを押すと移動します。" at bounding box center [654, 383] width 436 height 766
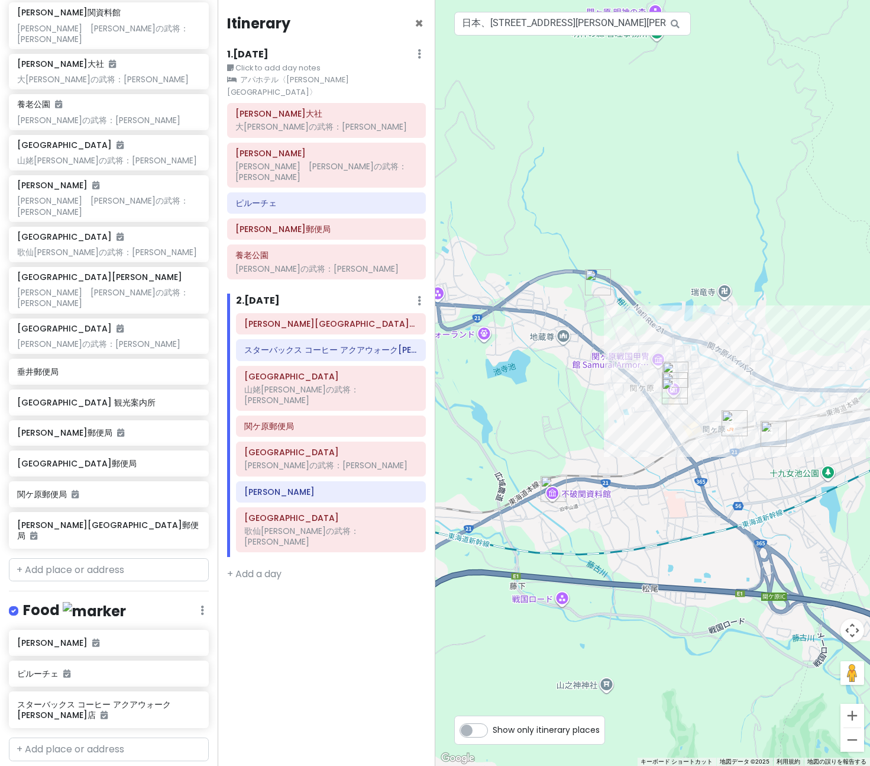
click at [598, 283] on img "関ケ原笹尾山交流館" at bounding box center [598, 282] width 26 height 26
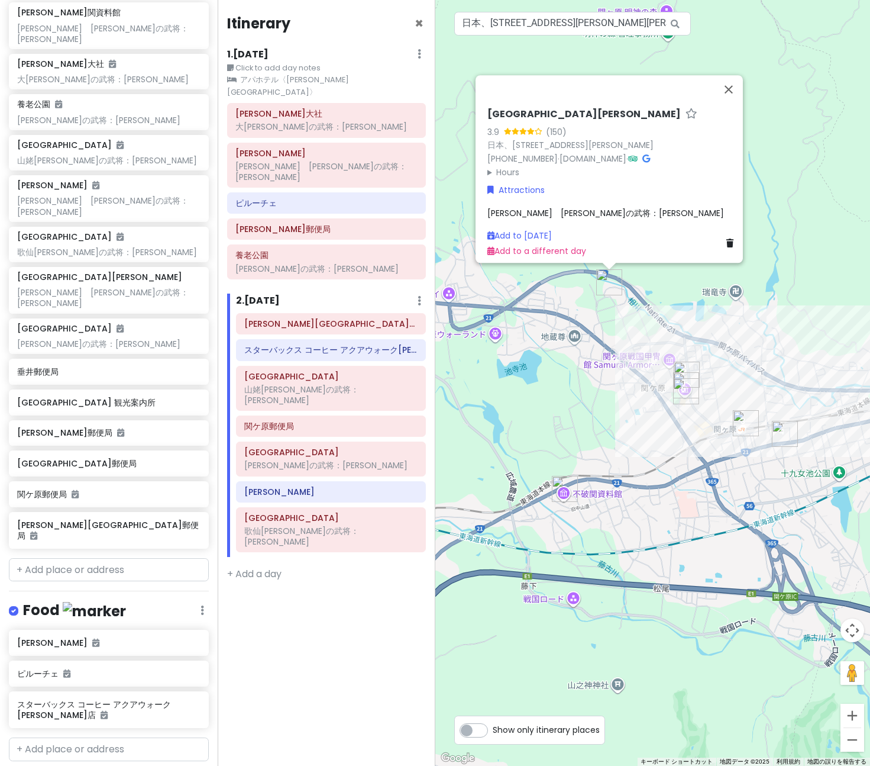
click at [521, 108] on h6 "[GEOGRAPHIC_DATA][PERSON_NAME]" at bounding box center [584, 114] width 193 height 12
drag, startPoint x: 572, startPoint y: 105, endPoint x: 460, endPoint y: 103, distance: 111.8
click at [460, 103] on div "[GEOGRAPHIC_DATA][PERSON_NAME] 3.9 (150) 日本、[STREET_ADDRESS][PERSON_NAME] [PHON…" at bounding box center [654, 383] width 436 height 766
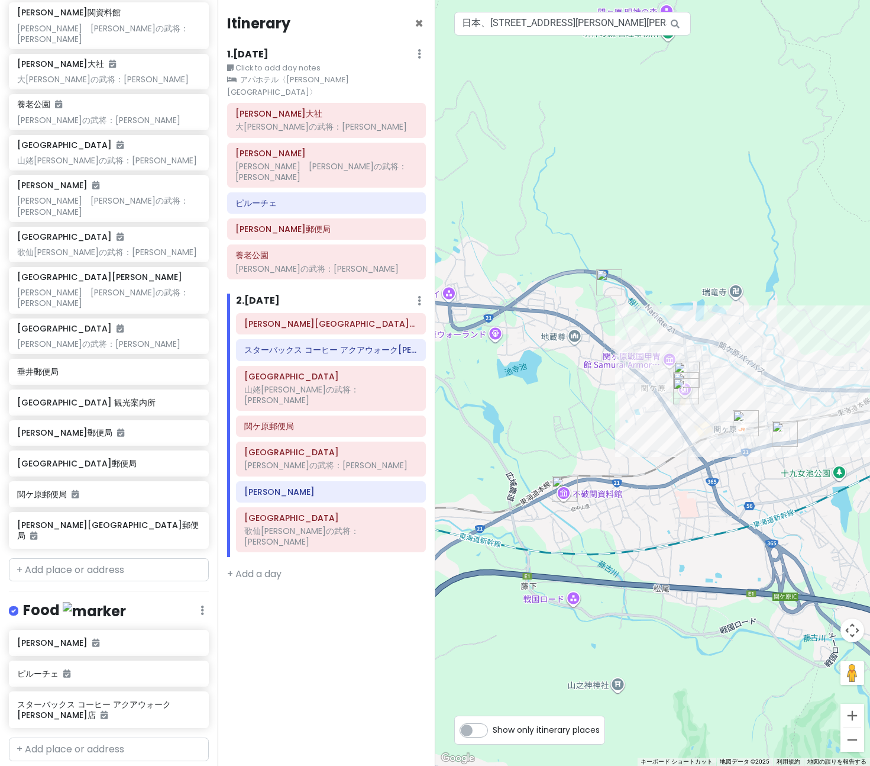
click at [610, 285] on img "関ケ原笹尾山交流館" at bounding box center [609, 282] width 26 height 26
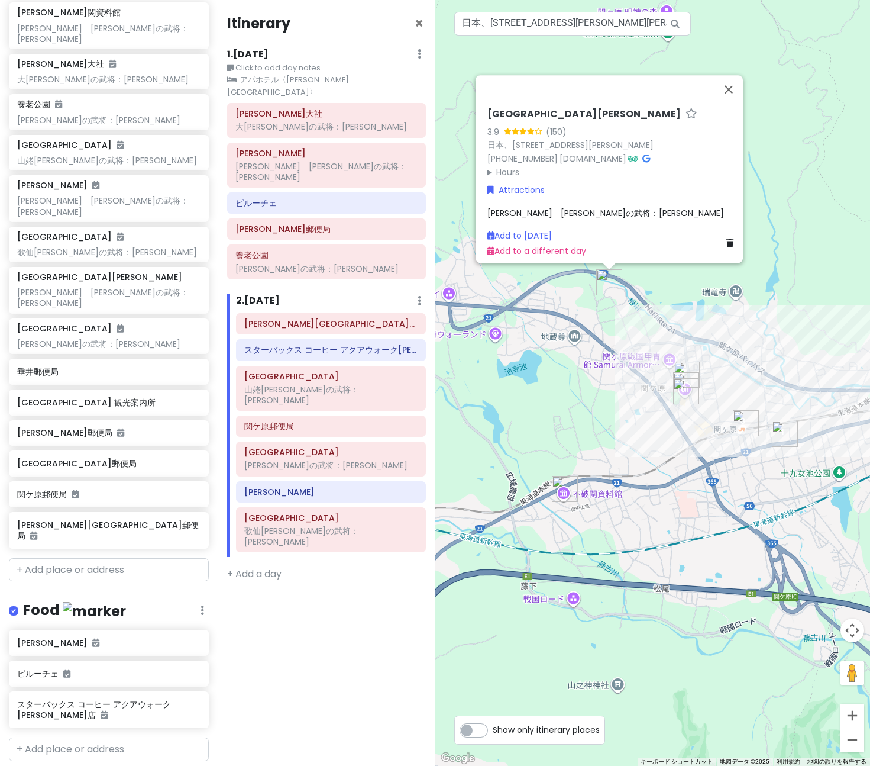
click at [693, 154] on div "[GEOGRAPHIC_DATA][PERSON_NAME] 3.9 (150) 日本、[STREET_ADDRESS][PERSON_NAME] [PHON…" at bounding box center [613, 143] width 251 height 70
click at [650, 154] on icon at bounding box center [647, 158] width 8 height 8
